Goal: Task Accomplishment & Management: Manage account settings

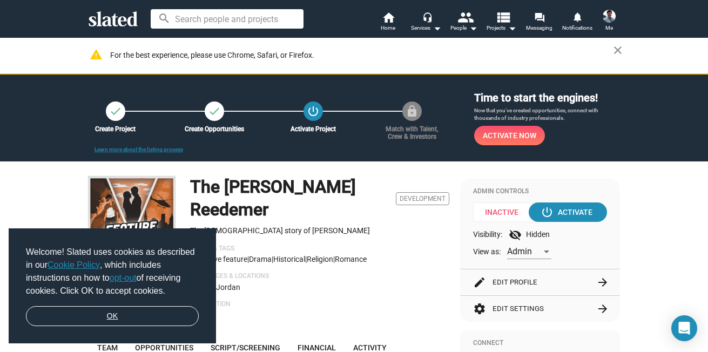
click at [178, 311] on link "OK" at bounding box center [112, 316] width 173 height 21
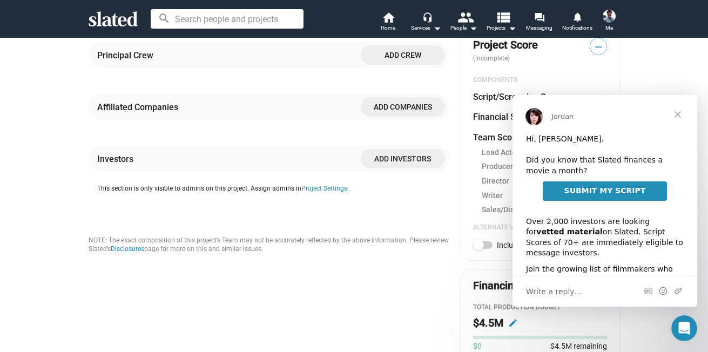
click at [677, 117] on span "Close" at bounding box center [677, 114] width 39 height 39
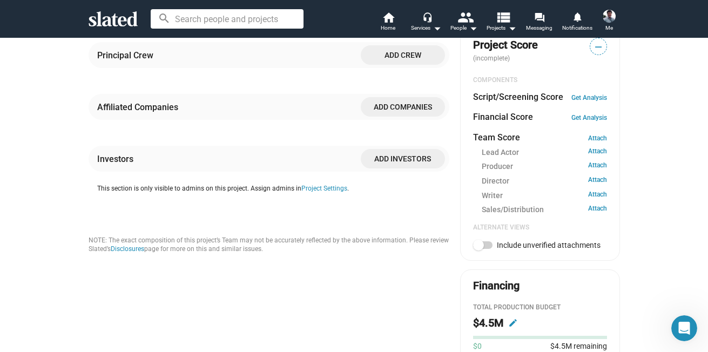
scroll to position [112, 0]
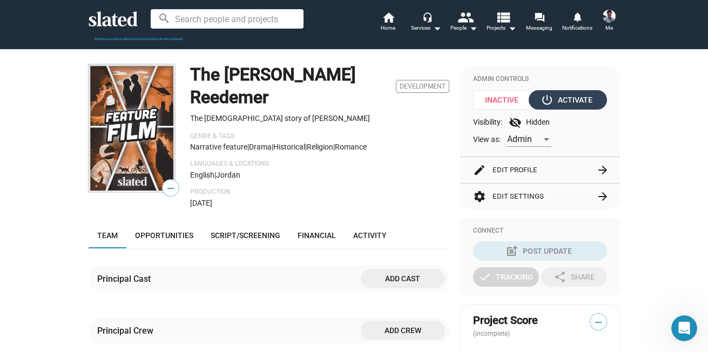
click at [557, 100] on div "power_settings_new Activate" at bounding box center [568, 99] width 50 height 19
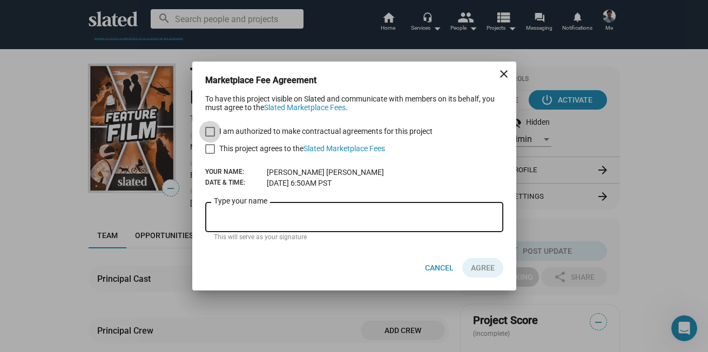
click at [206, 134] on span at bounding box center [210, 132] width 10 height 10
click at [210, 137] on input "I am authorized to make contractual agreements for this project" at bounding box center [210, 137] width 1 height 1
checkbox input "true"
click at [338, 149] on link "Slated Marketplace Fees" at bounding box center [344, 148] width 82 height 9
click at [505, 74] on mat-icon "close" at bounding box center [503, 74] width 13 height 13
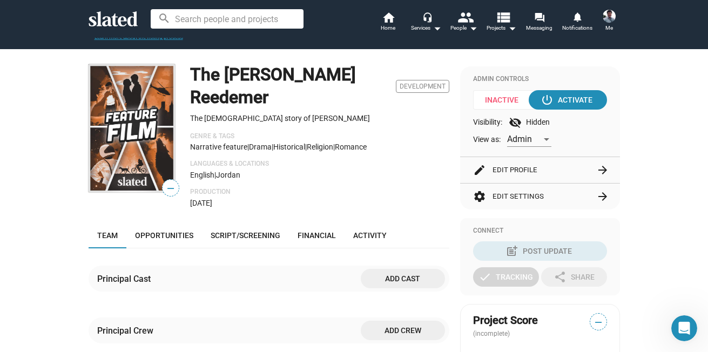
click at [498, 105] on span "Inactive" at bounding box center [505, 99] width 65 height 19
click at [498, 100] on span "Inactive" at bounding box center [505, 99] width 65 height 19
click at [609, 15] on img at bounding box center [609, 16] width 13 height 13
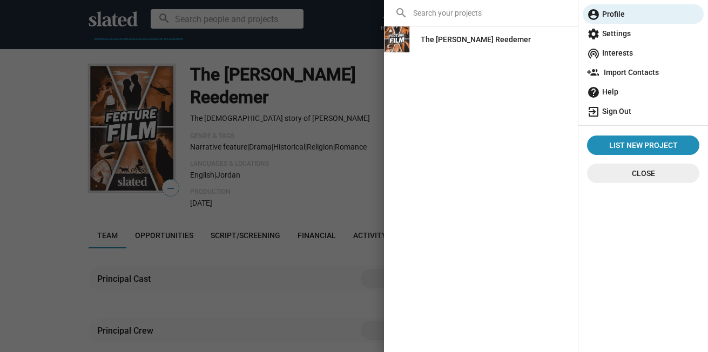
click at [624, 111] on span "exit_to_app Sign Out" at bounding box center [643, 111] width 112 height 19
